Goal: Information Seeking & Learning: Learn about a topic

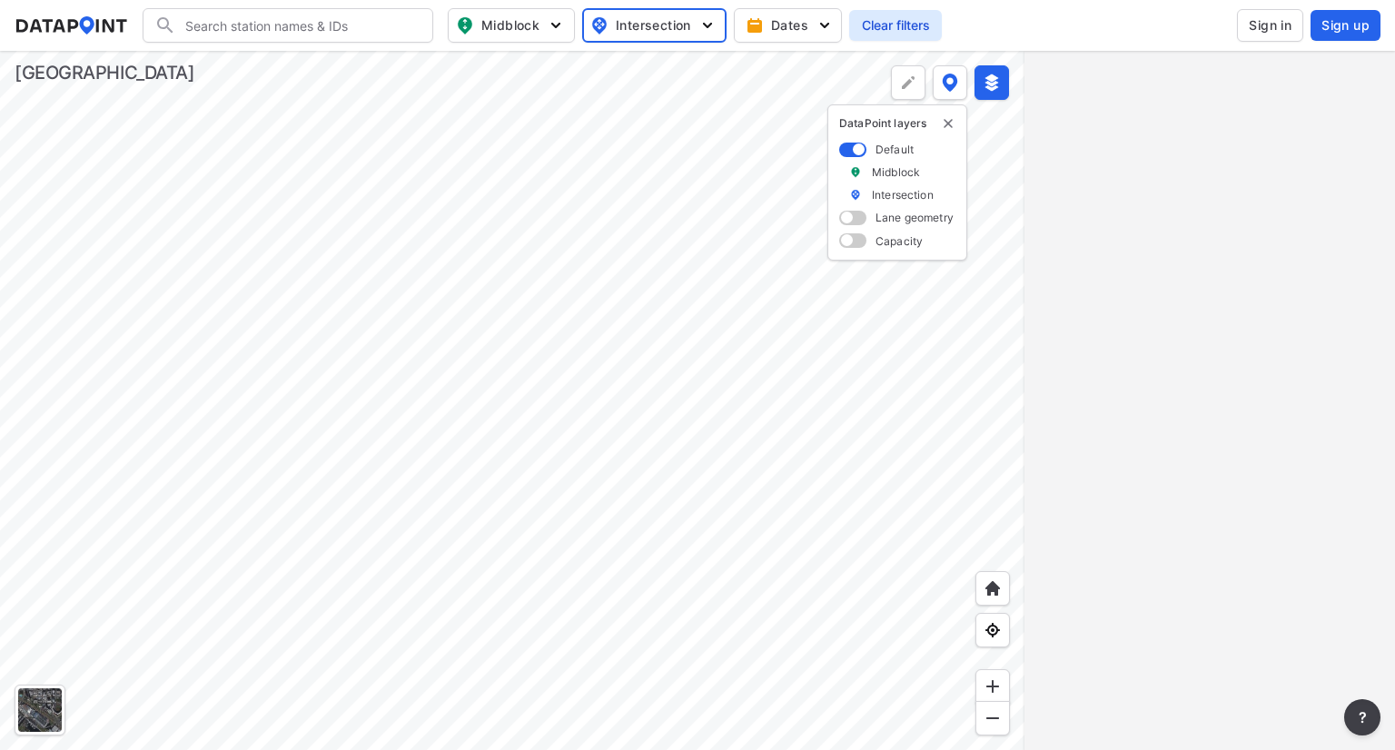
click at [526, 19] on span "Midblock" at bounding box center [509, 26] width 107 height 22
click at [482, 65] on span "Volume count" at bounding box center [498, 65] width 82 height 19
click at [417, 65] on input "Volume count" at bounding box center [408, 66] width 18 height 18
checkbox input "true"
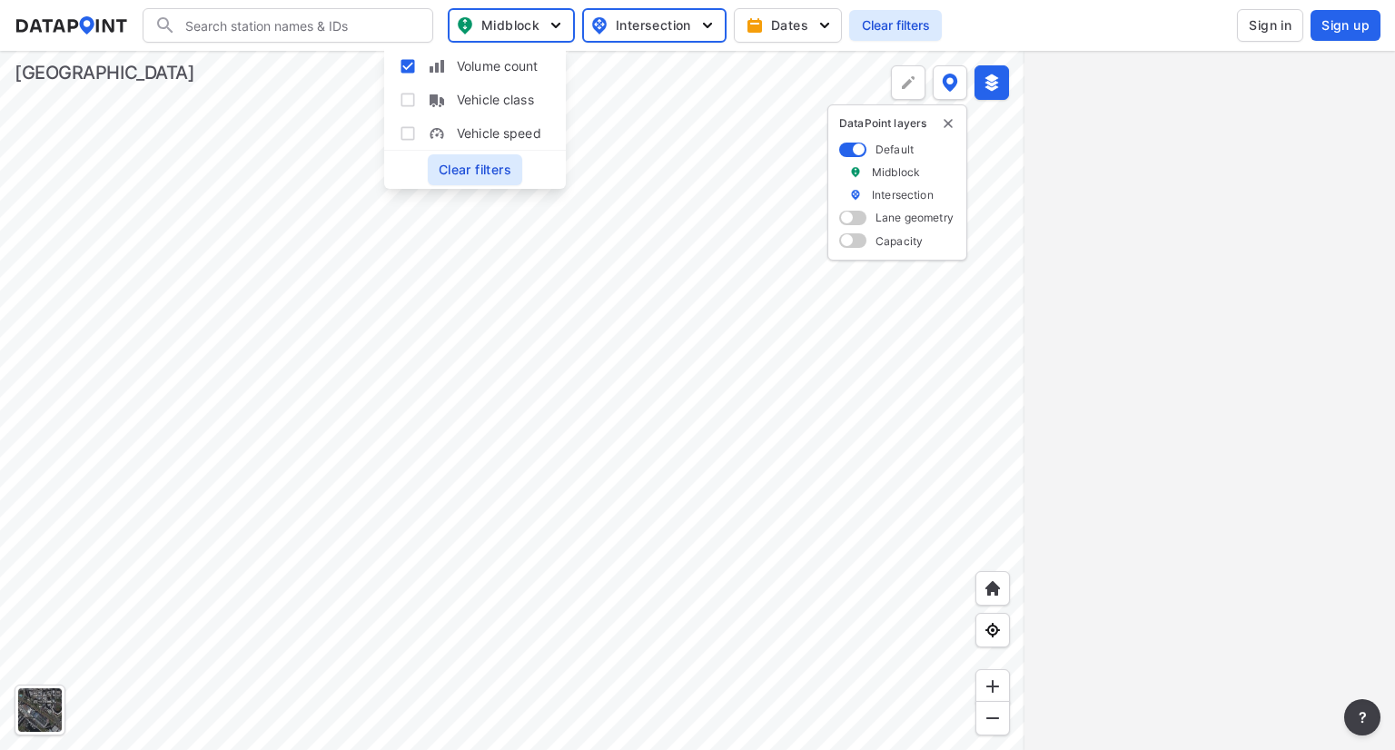
click at [619, 417] on div at bounding box center [512, 400] width 1025 height 699
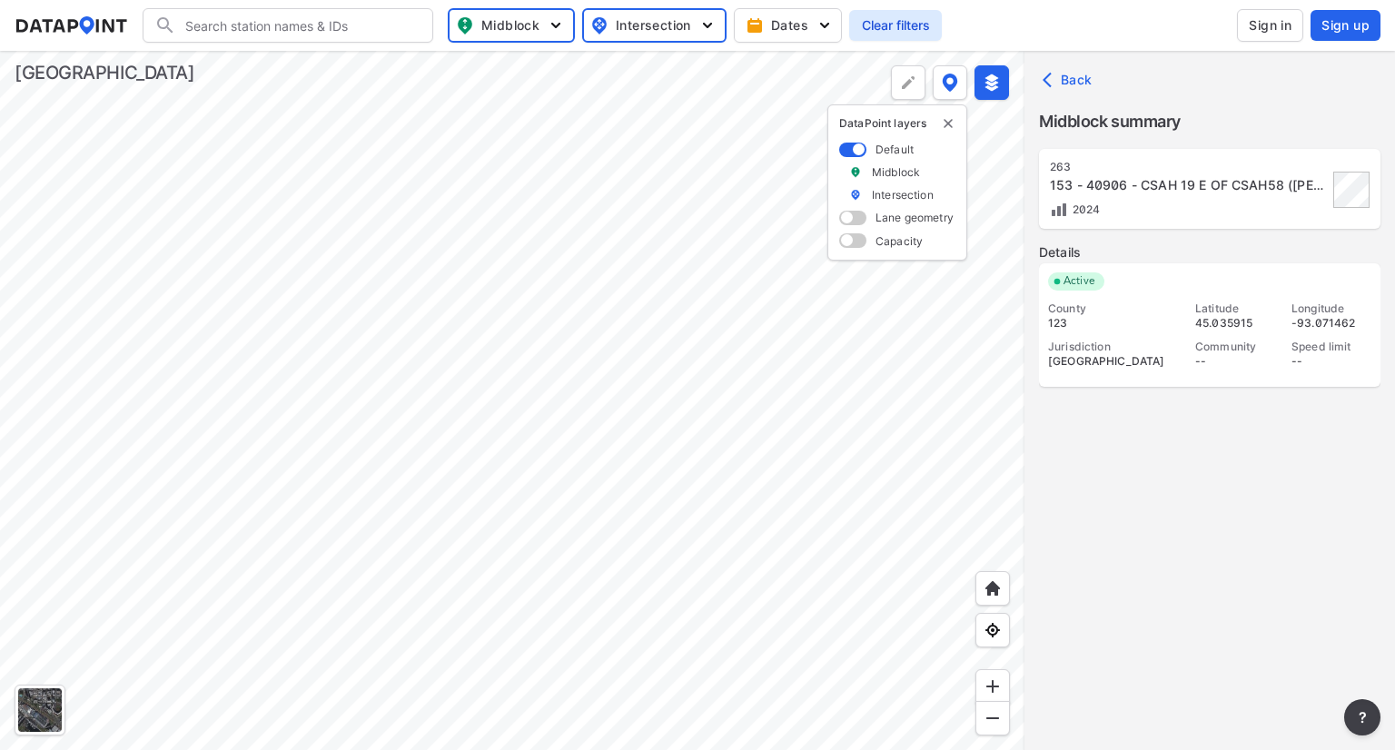
click at [1127, 191] on div "153 - 40906 - CSAH 19 E OF CSAH58 ([PERSON_NAME][GEOGRAPHIC_DATA])" at bounding box center [1189, 185] width 278 height 18
click at [1244, 335] on div "Latitude 45.035915 Community --" at bounding box center [1235, 340] width 80 height 76
click at [1115, 216] on div "2024" at bounding box center [1189, 209] width 278 height 19
click at [903, 20] on span "Clear filters" at bounding box center [895, 25] width 71 height 18
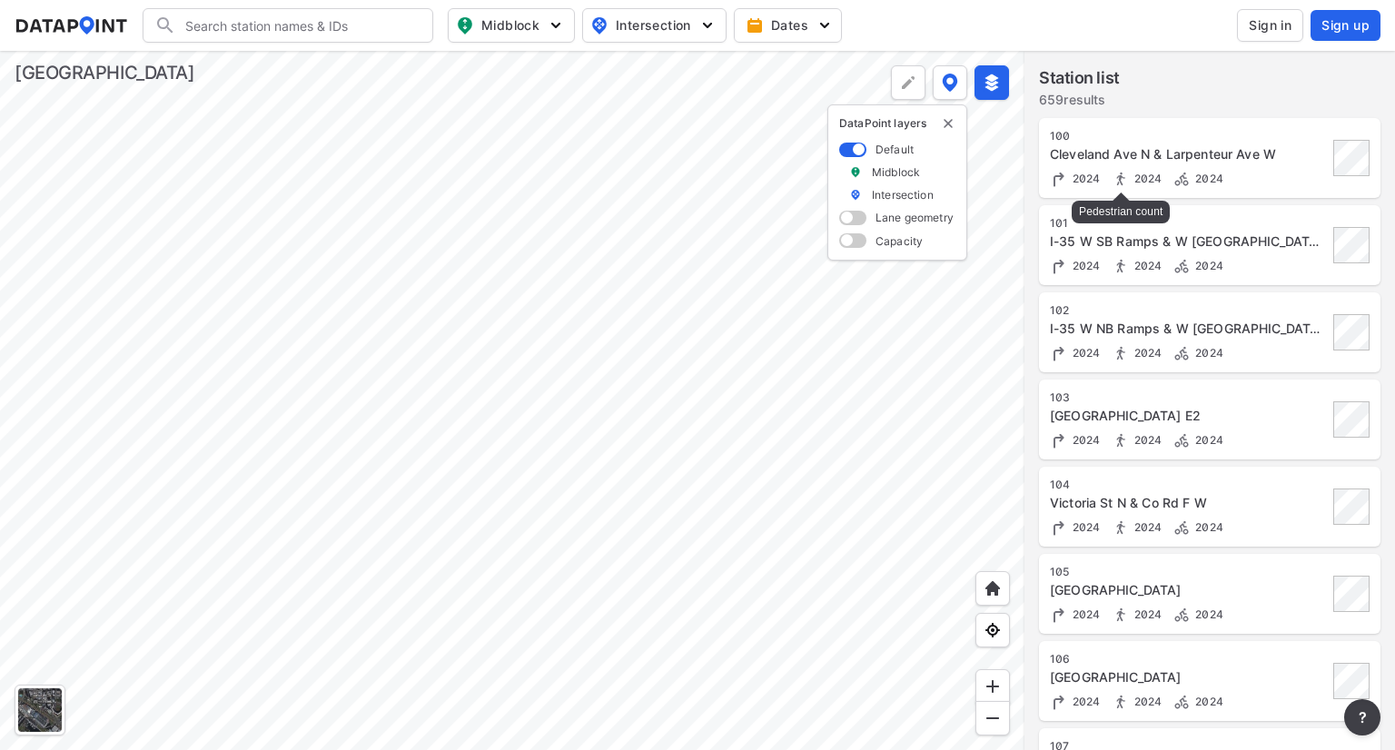
click at [1129, 179] on img at bounding box center [1121, 179] width 18 height 18
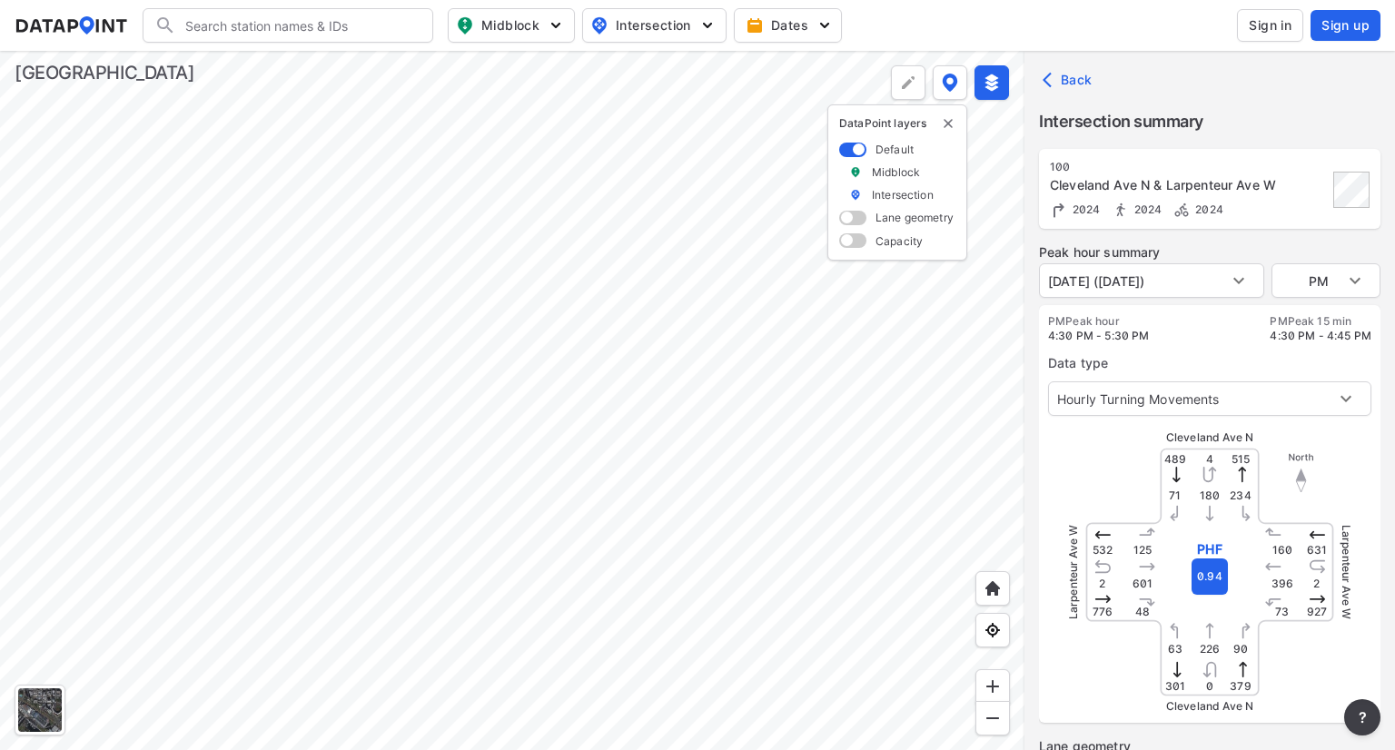
click at [514, 629] on div at bounding box center [512, 400] width 1025 height 699
